Goal: Information Seeking & Learning: Learn about a topic

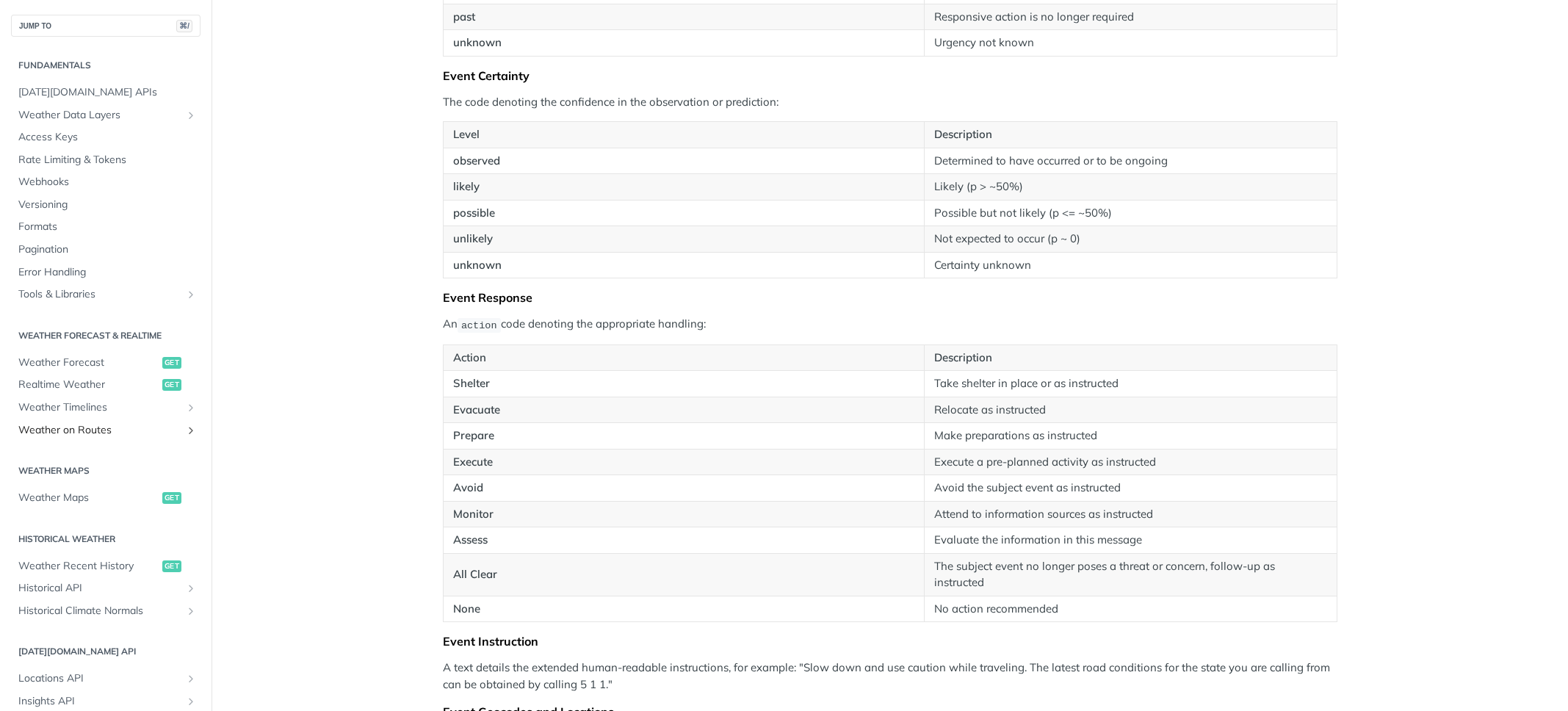
scroll to position [1951, 0]
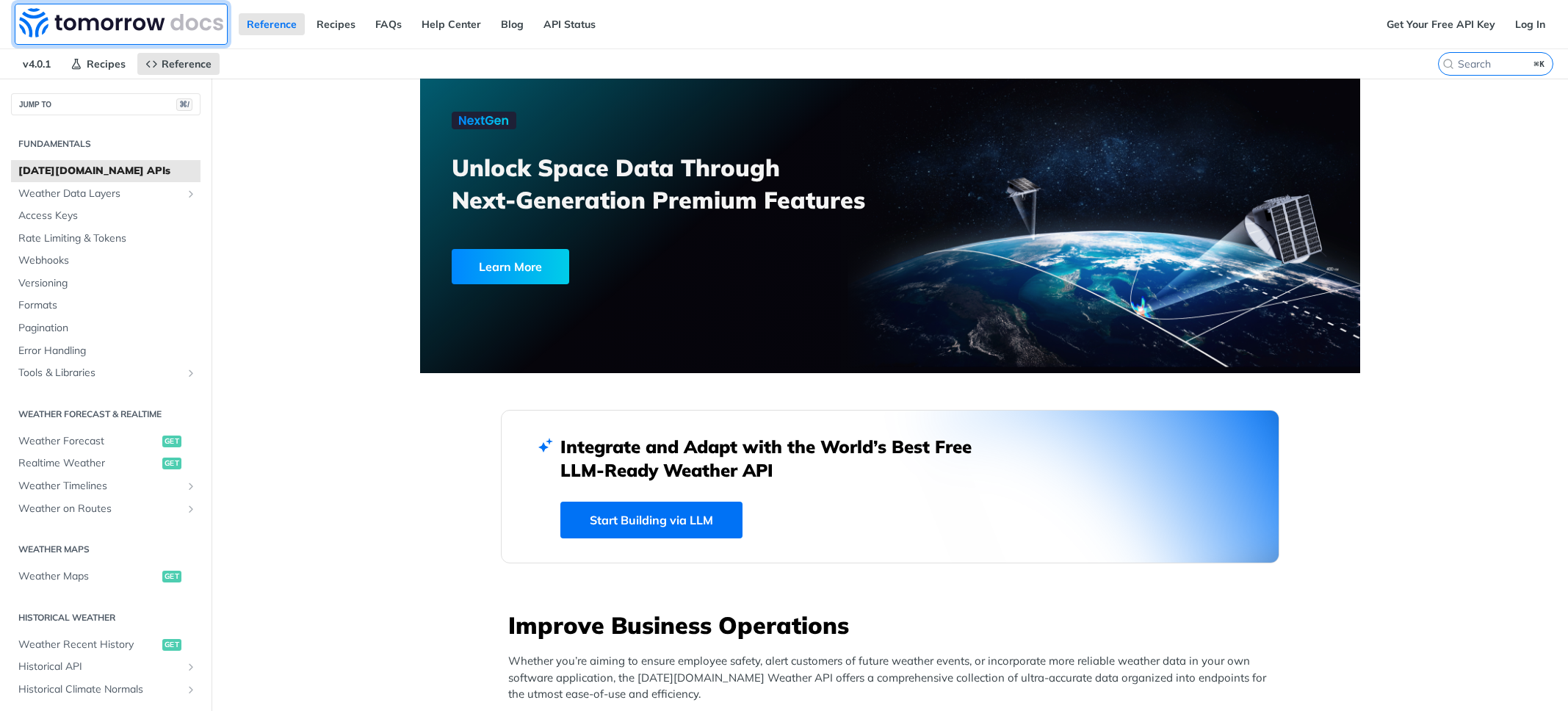
click at [119, 20] on img at bounding box center [122, 22] width 204 height 29
click at [1459, 66] on input "⌘K" at bounding box center [1477, 64] width 150 height 13
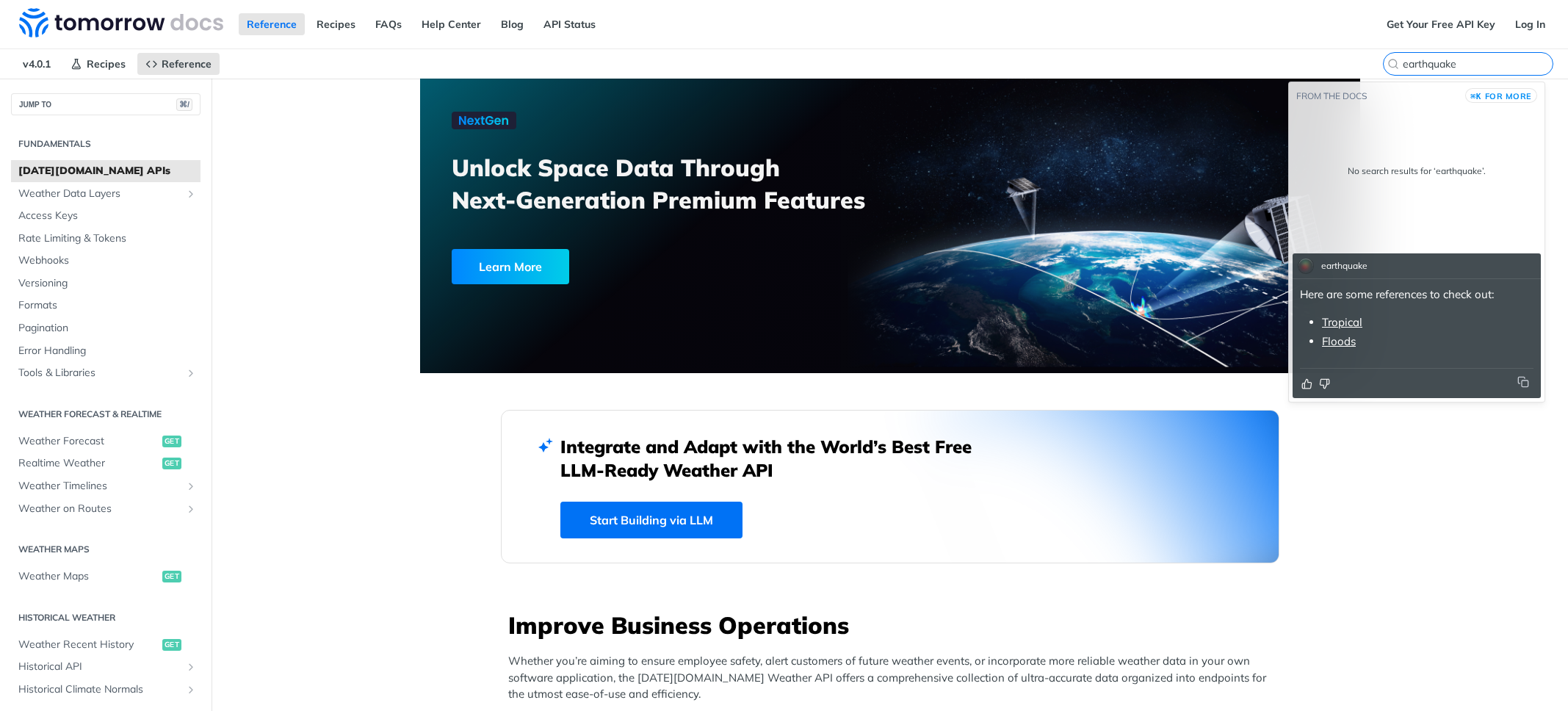
type input "earthquake"
